Goal: Understand process/instructions: Learn how to perform a task or action

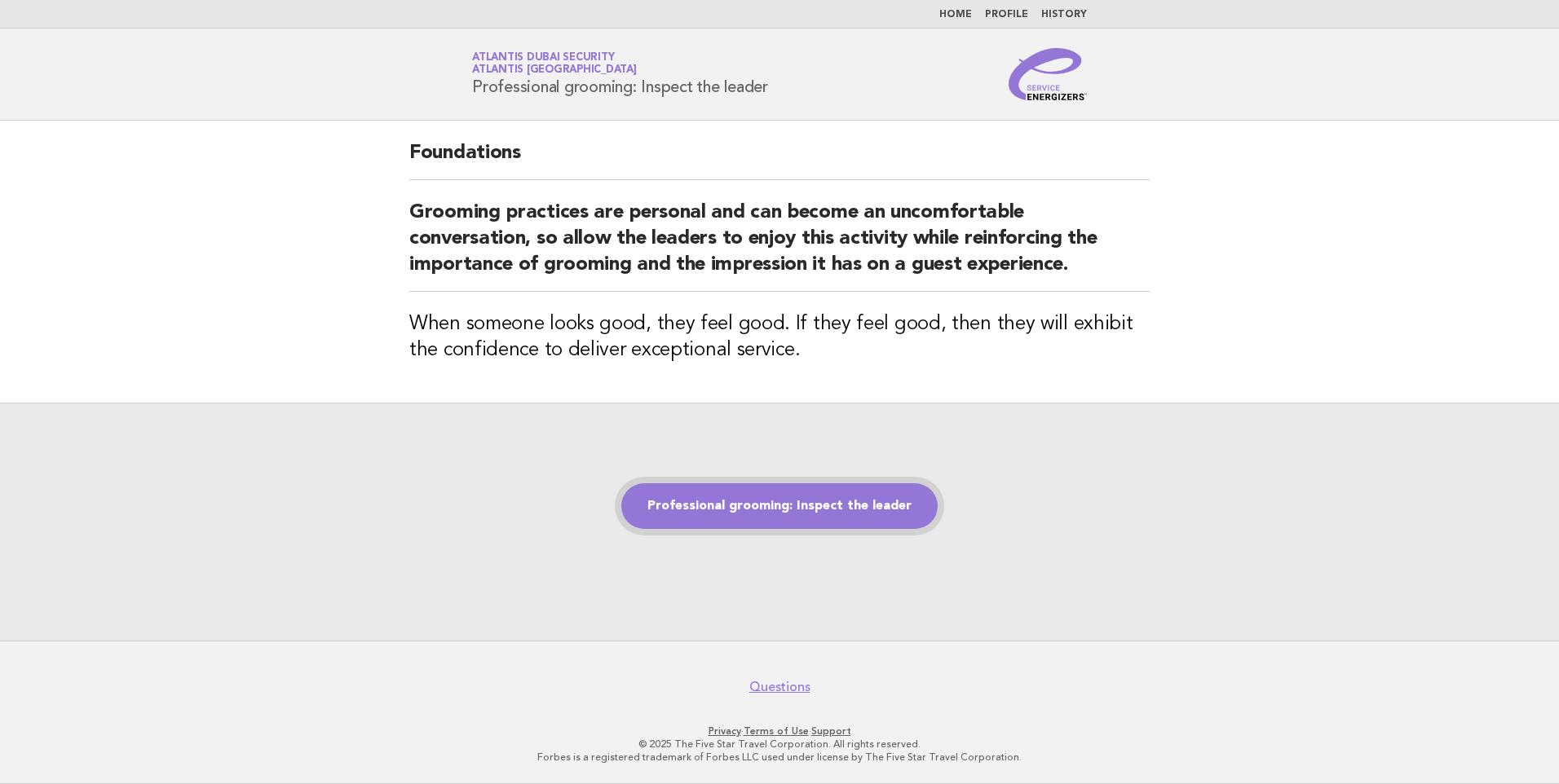
click at [812, 501] on link "Professional grooming: Inspect the leader" at bounding box center [780, 507] width 317 height 46
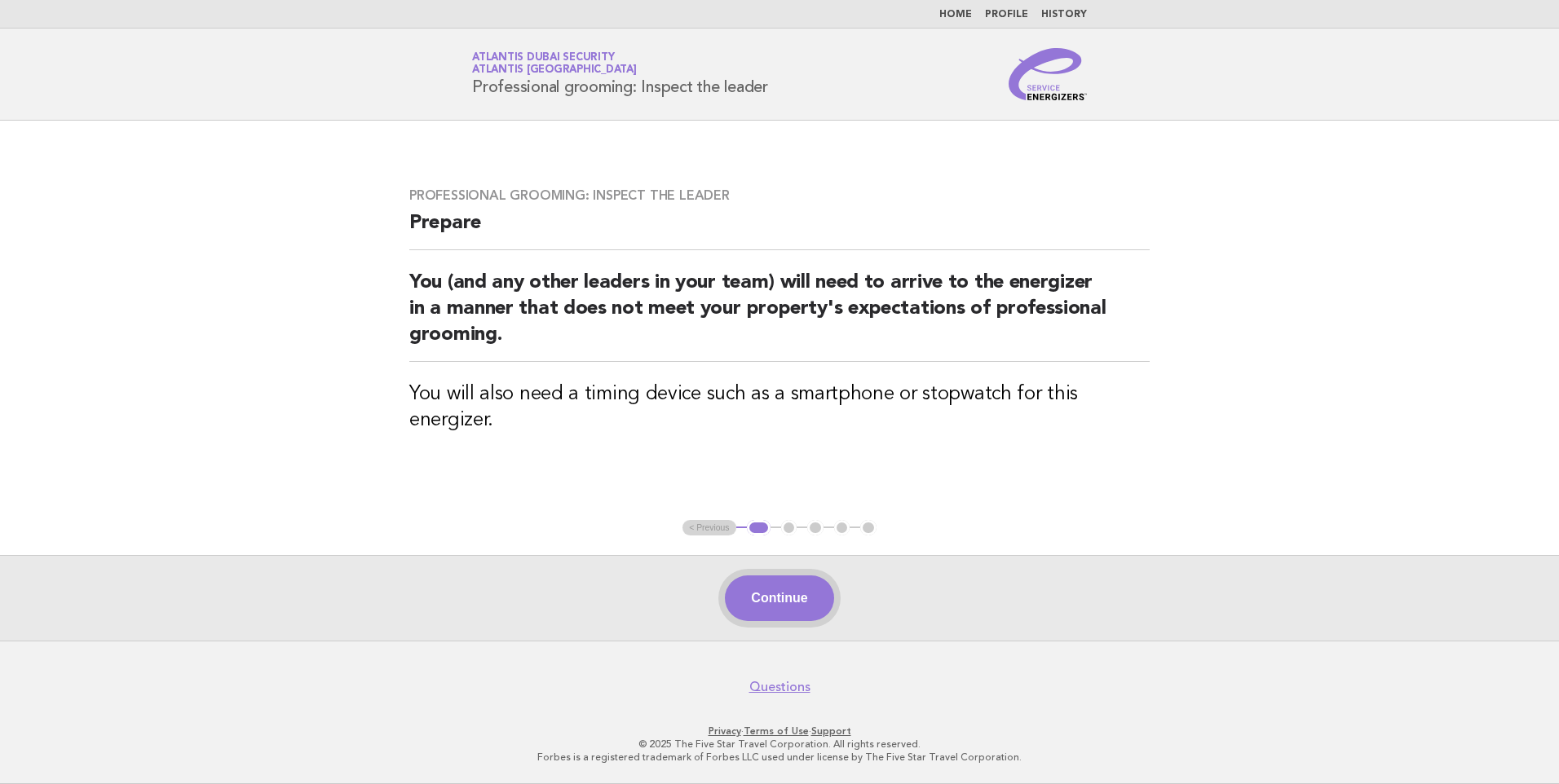
click at [761, 609] on button "Continue" at bounding box center [779, 599] width 108 height 46
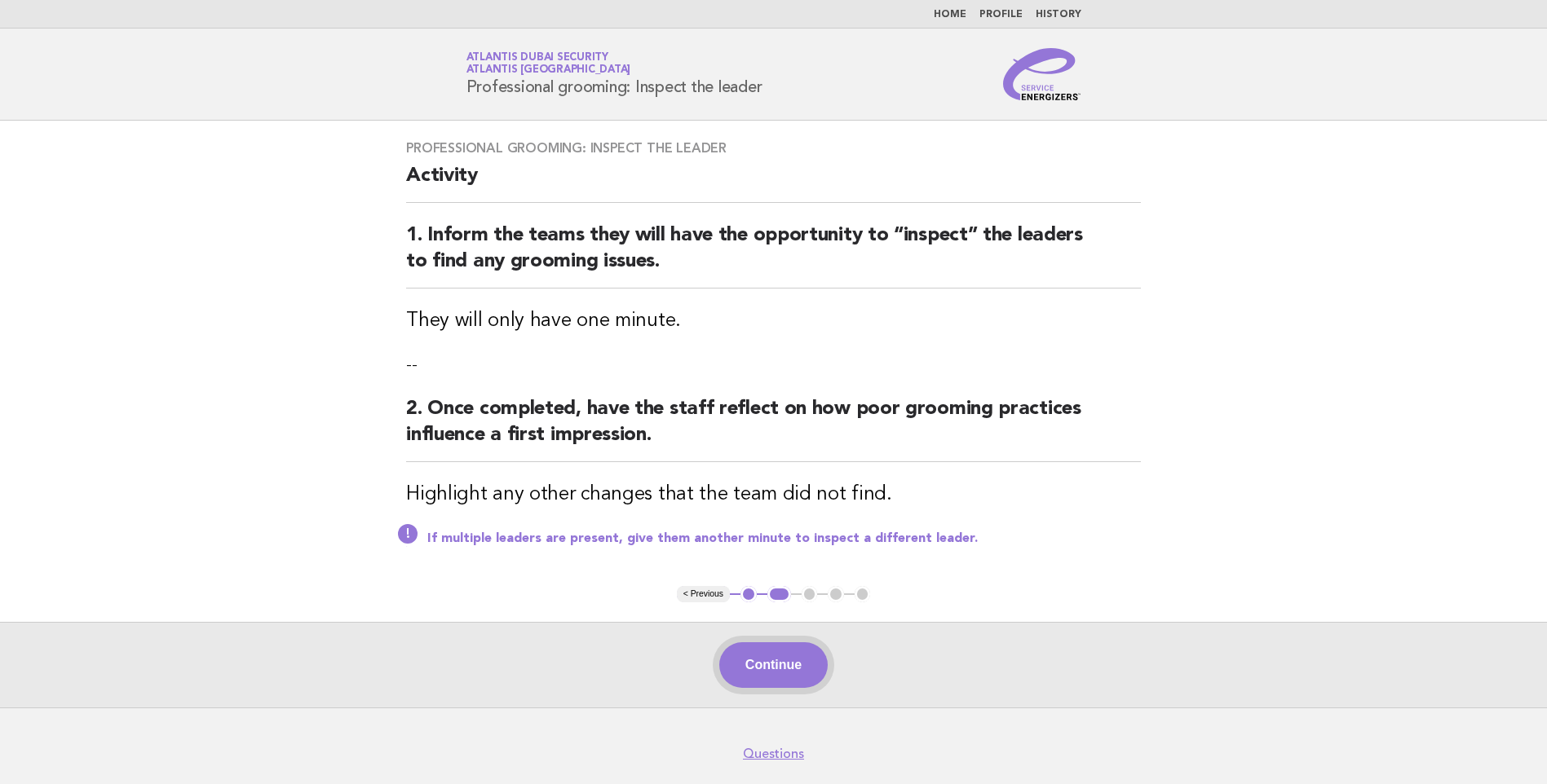
click at [762, 666] on button "Continue" at bounding box center [773, 665] width 108 height 46
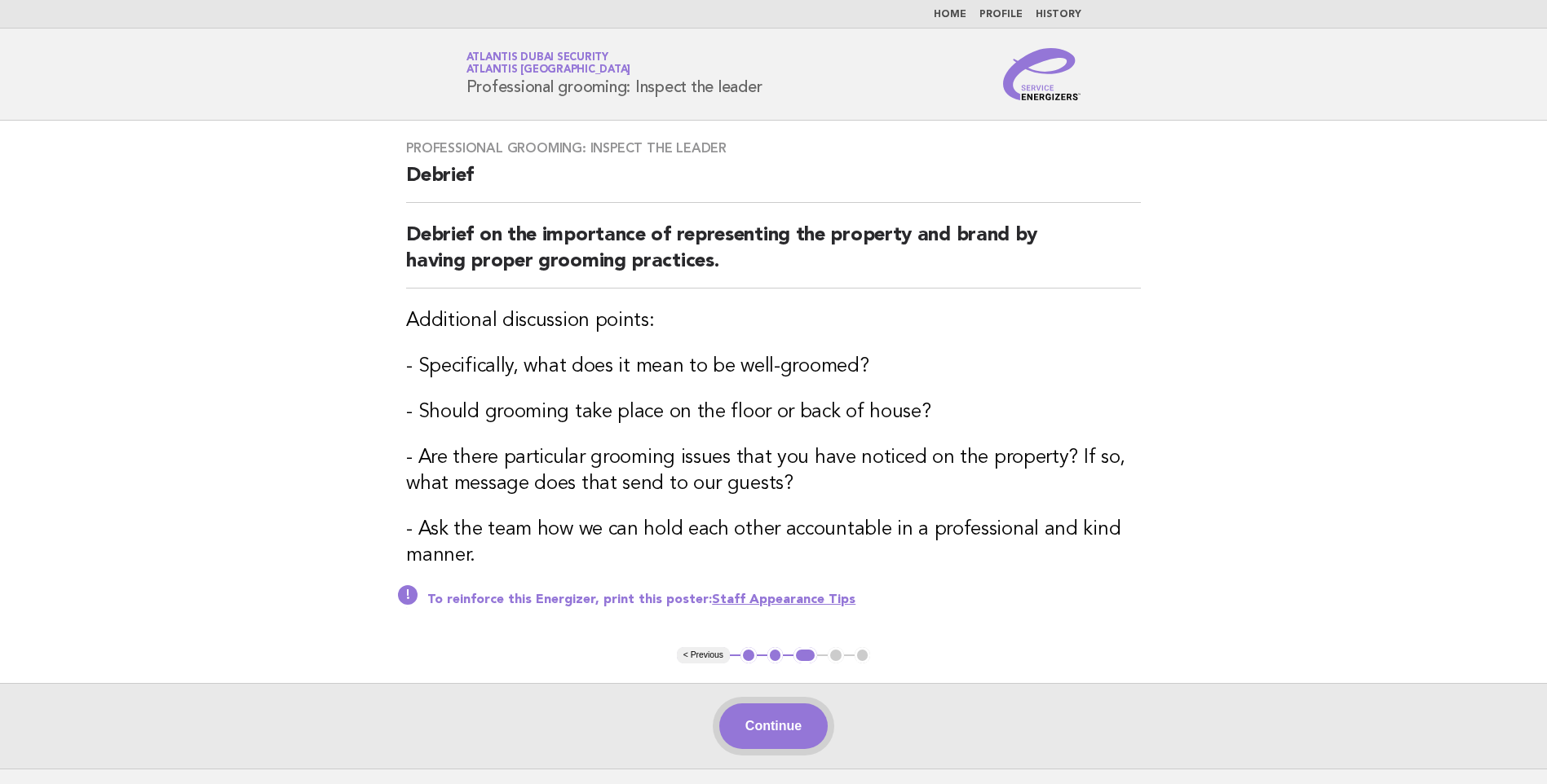
click at [757, 724] on button "Continue" at bounding box center [773, 726] width 108 height 46
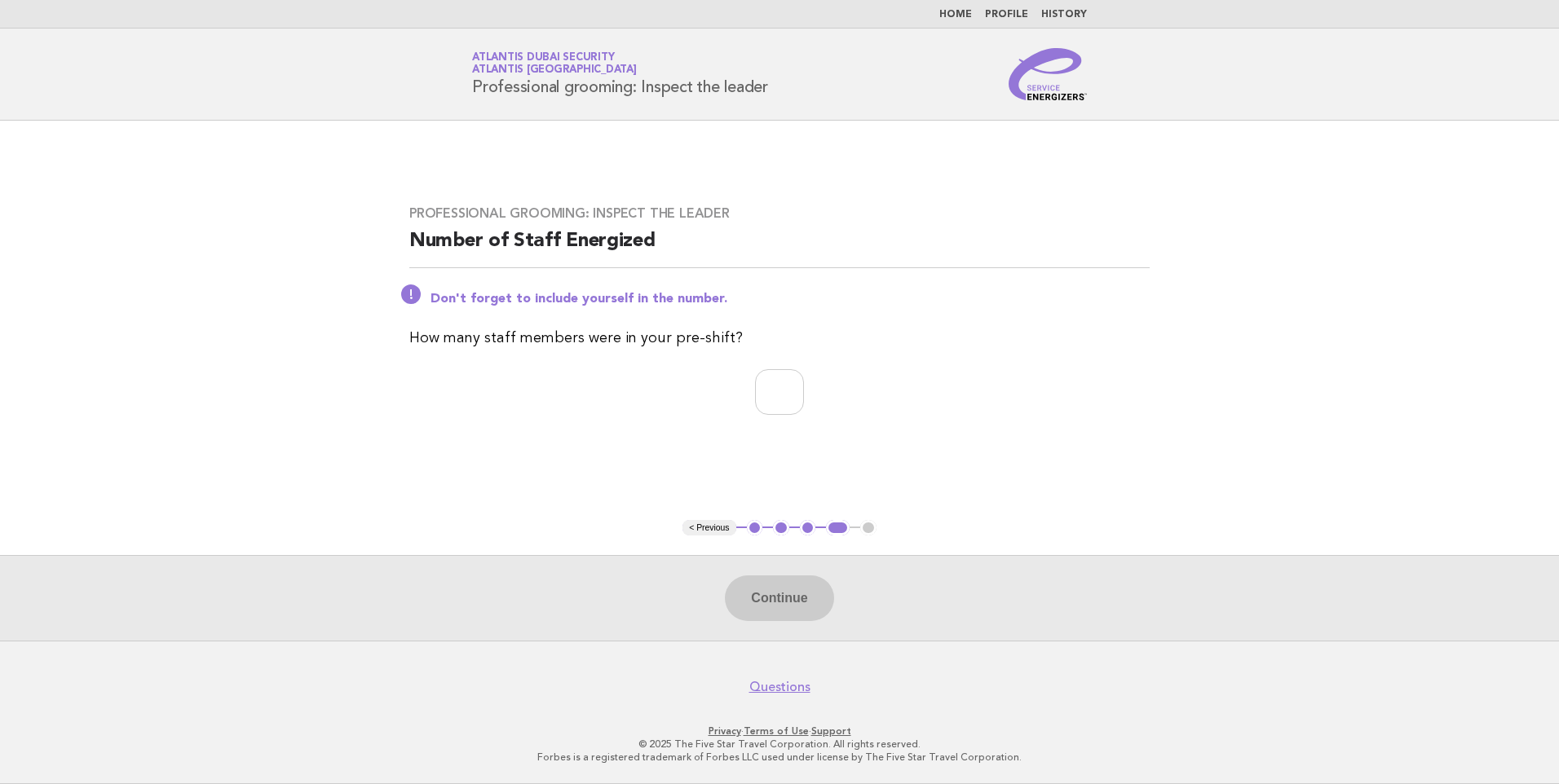
click at [756, 531] on button "1" at bounding box center [755, 527] width 16 height 16
